Goal: Information Seeking & Learning: Learn about a topic

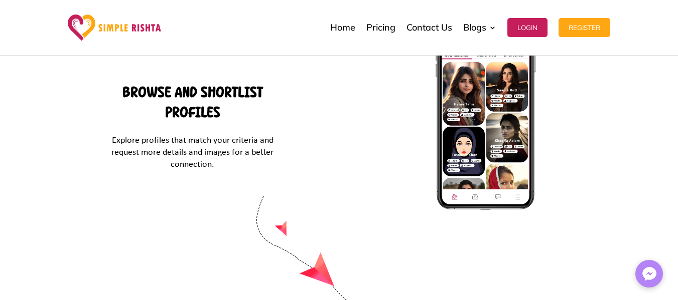
scroll to position [4377, 0]
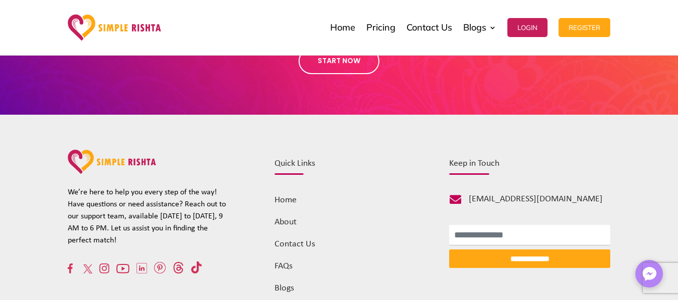
scroll to position [641, 0]
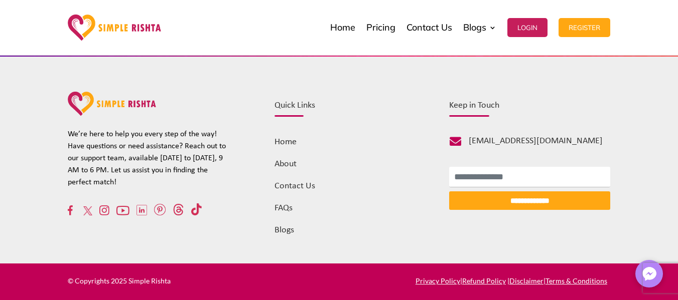
click at [282, 207] on link "FAQs" at bounding box center [283, 209] width 18 height 10
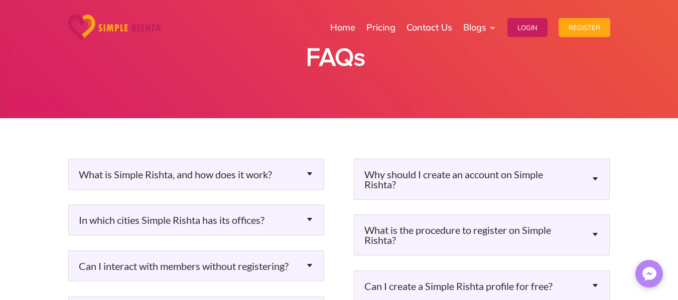
click at [307, 222] on h5 "In which cities Simple Rishta has its offices?" at bounding box center [196, 220] width 235 height 10
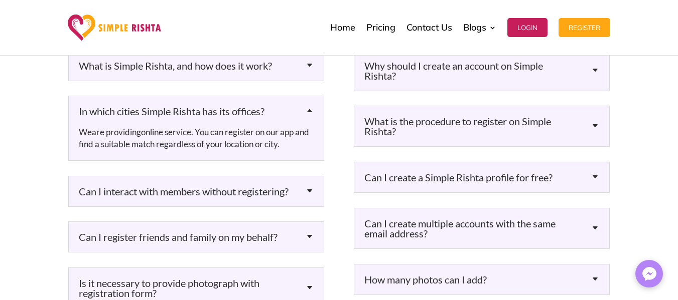
scroll to position [140, 0]
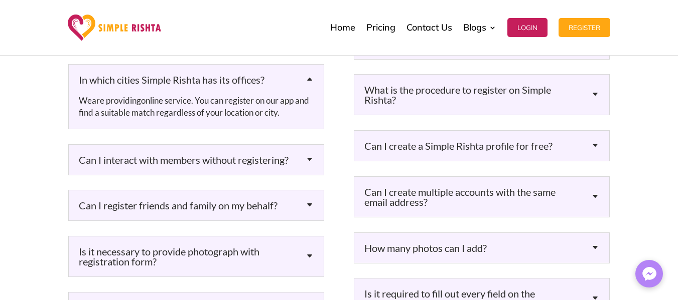
click at [299, 165] on h5 "Can I interact with members without registering?" at bounding box center [196, 160] width 235 height 10
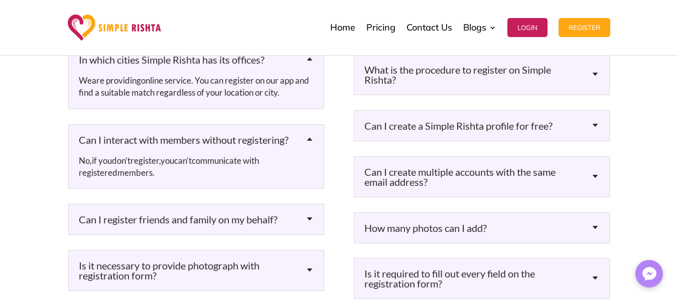
scroll to position [181, 0]
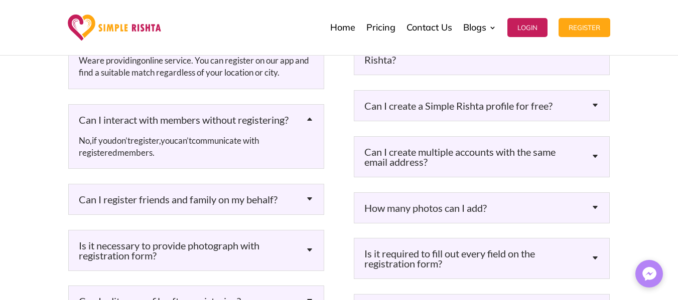
click at [269, 261] on h5 "Is it necessary to provide photograph with registration form?" at bounding box center [196, 251] width 235 height 20
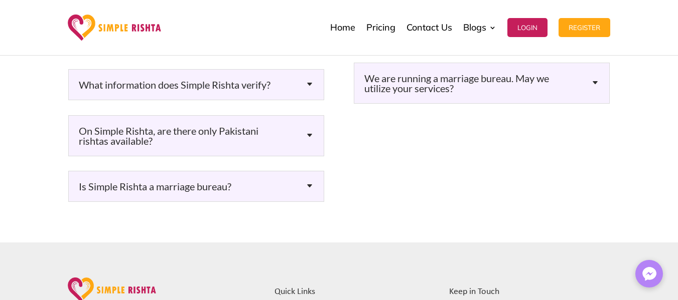
scroll to position [1043, 0]
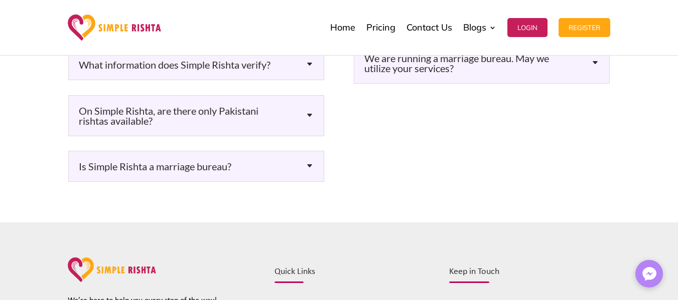
click at [232, 172] on h5 "Is Simple Rishta a marriage bureau?" at bounding box center [196, 167] width 235 height 10
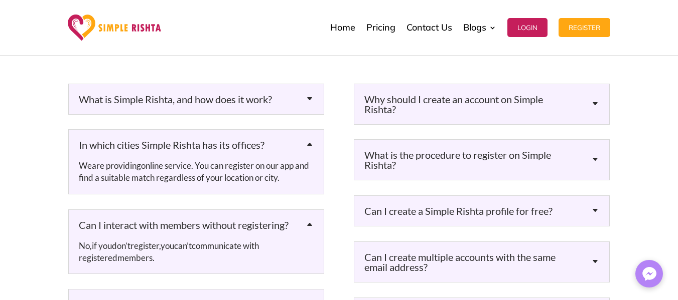
scroll to position [55, 0]
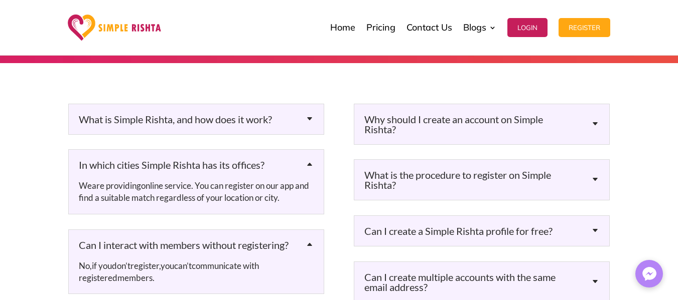
click at [464, 233] on h5 "Can I create a Simple Rishta profile for free?" at bounding box center [481, 231] width 235 height 10
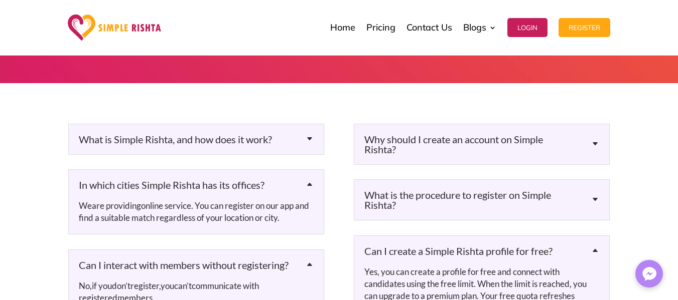
scroll to position [0, 0]
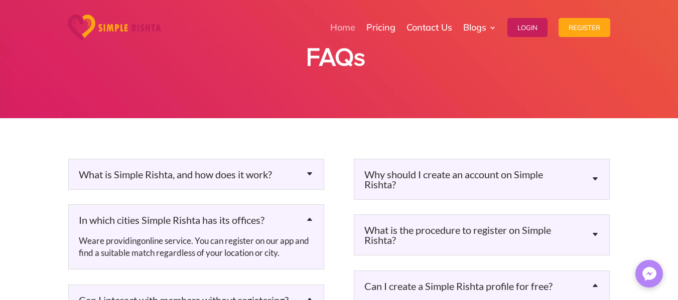
click at [338, 28] on link "Home" at bounding box center [342, 28] width 25 height 50
